Goal: Information Seeking & Learning: Learn about a topic

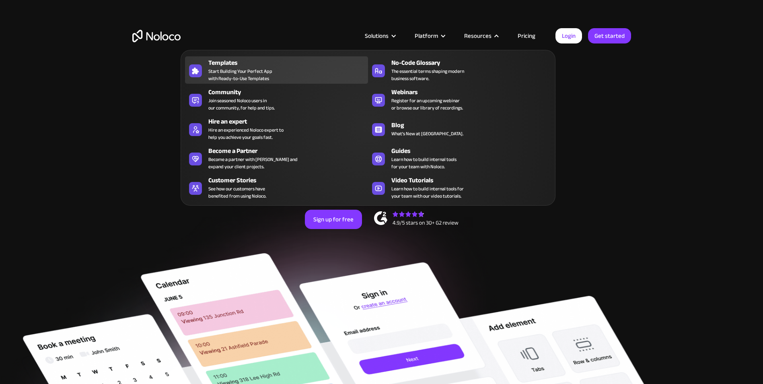
click at [256, 71] on span "Start Building Your Perfect App with Ready-to-Use Templates" at bounding box center [240, 75] width 64 height 14
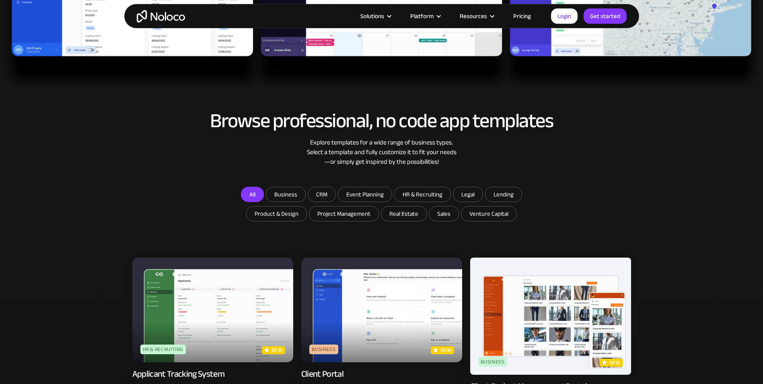
scroll to position [375, 0]
click at [305, 201] on input "Project Management" at bounding box center [285, 194] width 39 height 14
checkbox input "true"
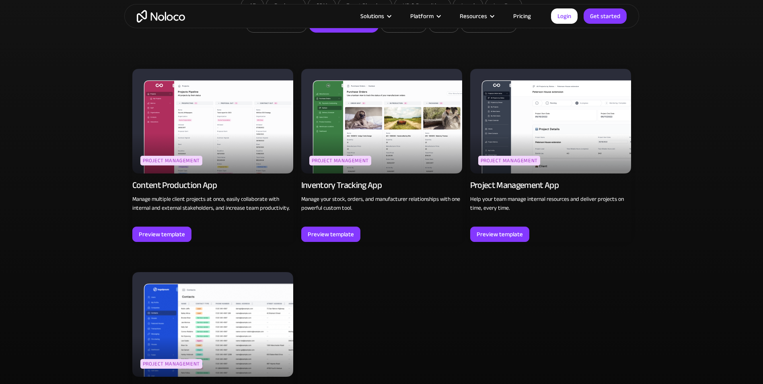
scroll to position [563, 0]
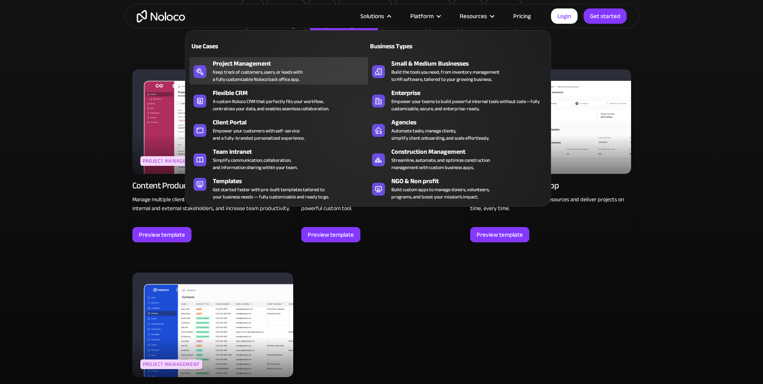
click at [252, 73] on div "Keep track of customers, users, or leads with a fully customizable Noloco back …" at bounding box center [258, 75] width 90 height 14
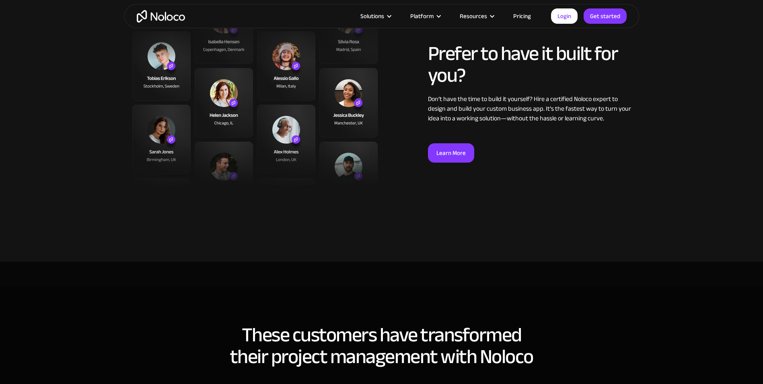
scroll to position [2035, 0]
